Goal: Task Accomplishment & Management: Use online tool/utility

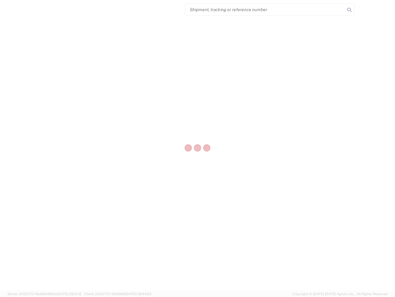
select select "US"
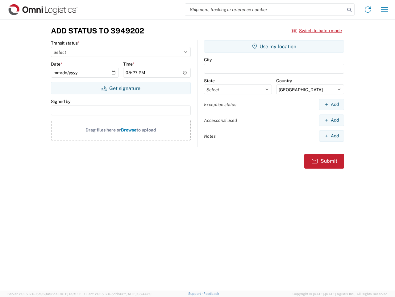
click at [265, 10] on input "search" at bounding box center [265, 10] width 160 height 12
click at [350, 10] on icon at bounding box center [349, 10] width 9 height 9
click at [368, 10] on icon at bounding box center [368, 10] width 10 height 10
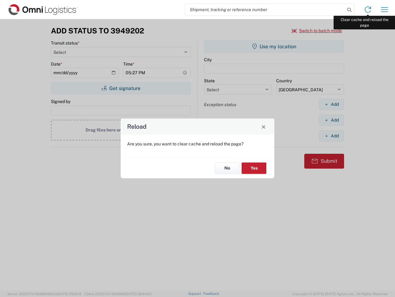
click at [385, 10] on div "Reload Are you sure, you want to clear cache and reload the page? No Yes" at bounding box center [197, 148] width 395 height 297
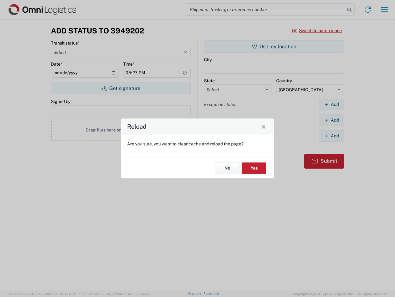
click at [317, 31] on div "Reload Are you sure, you want to clear cache and reload the page? No Yes" at bounding box center [197, 148] width 395 height 297
click at [121, 88] on div "Reload Are you sure, you want to clear cache and reload the page? No Yes" at bounding box center [197, 148] width 395 height 297
click at [274, 46] on div "Reload Are you sure, you want to clear cache and reload the page? No Yes" at bounding box center [197, 148] width 395 height 297
click at [332, 104] on div "Reload Are you sure, you want to clear cache and reload the page? No Yes" at bounding box center [197, 148] width 395 height 297
click at [332, 120] on div "Reload Are you sure, you want to clear cache and reload the page? No Yes" at bounding box center [197, 148] width 395 height 297
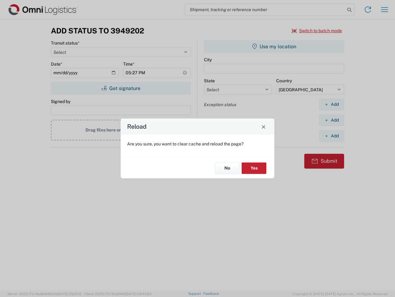
click at [332, 136] on div "Reload Are you sure, you want to clear cache and reload the page? No Yes" at bounding box center [197, 148] width 395 height 297
